Goal: Task Accomplishment & Management: Manage account settings

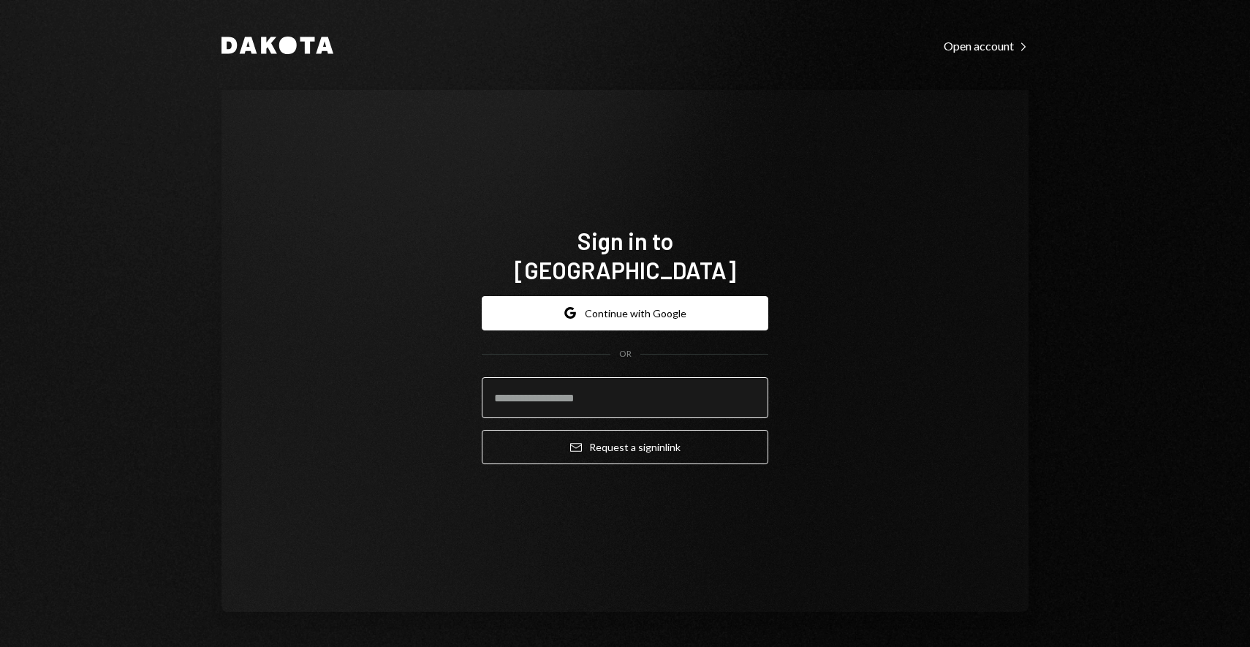
click at [623, 386] on input "email" at bounding box center [625, 397] width 286 height 41
type input "**********"
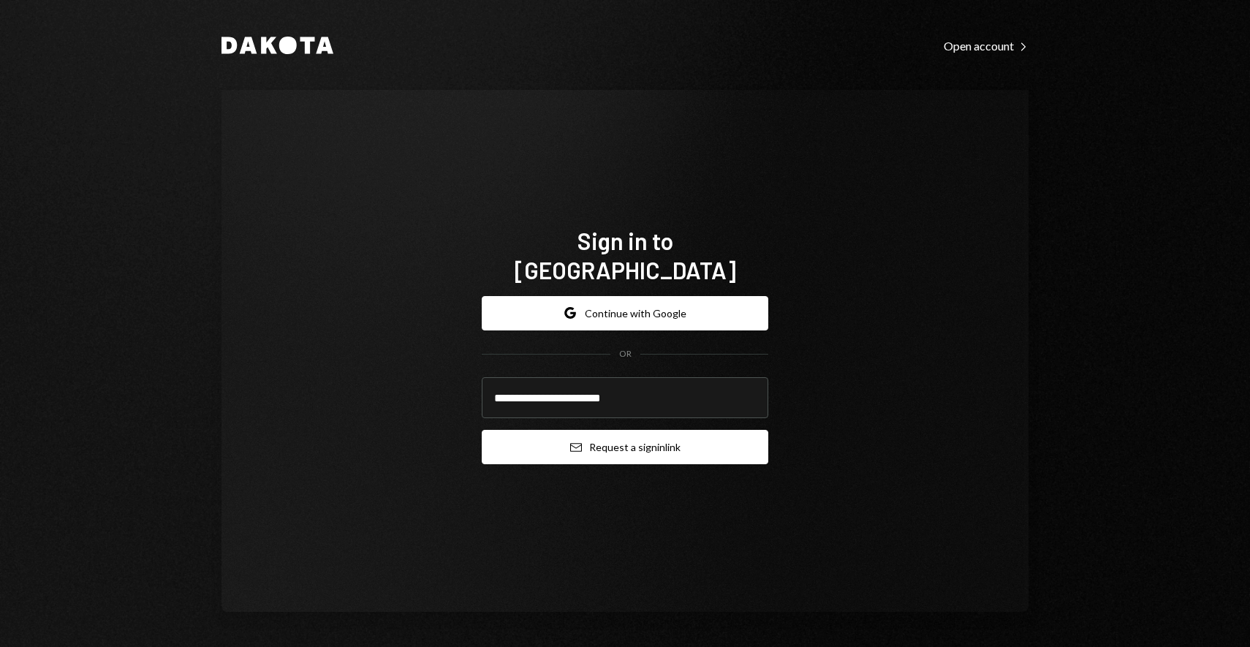
click at [634, 433] on button "Email Request a sign in link" at bounding box center [625, 447] width 286 height 34
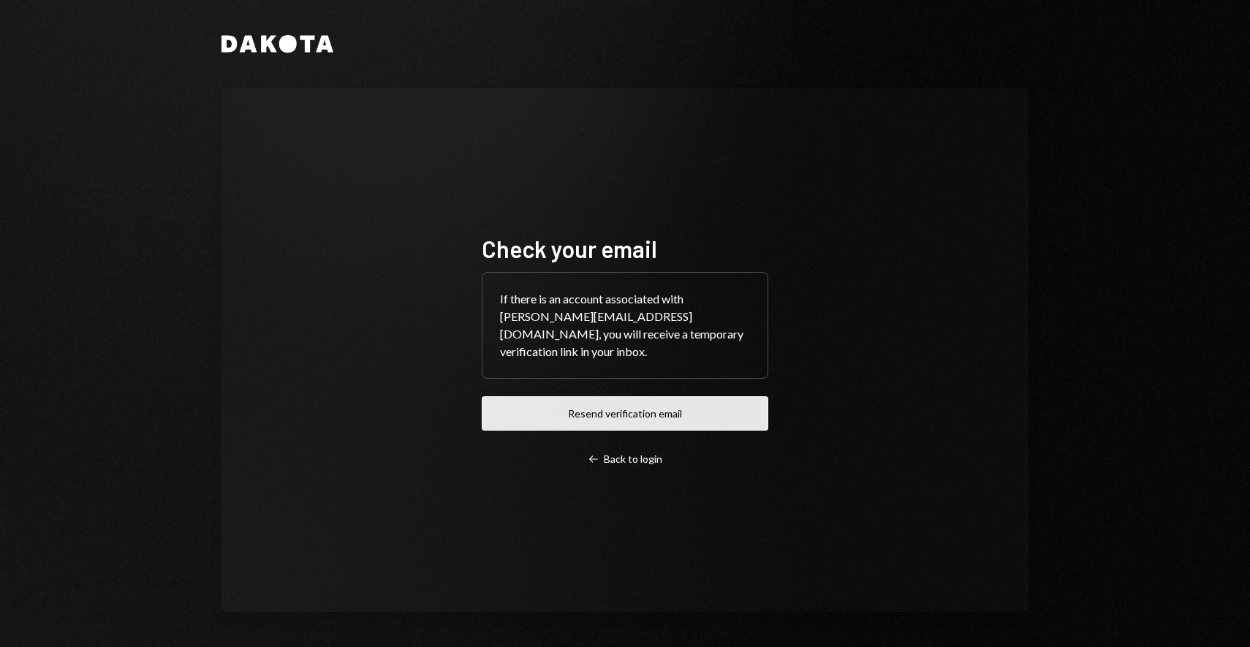
click at [632, 409] on button "Resend verification email" at bounding box center [625, 413] width 286 height 34
